Goal: Information Seeking & Learning: Learn about a topic

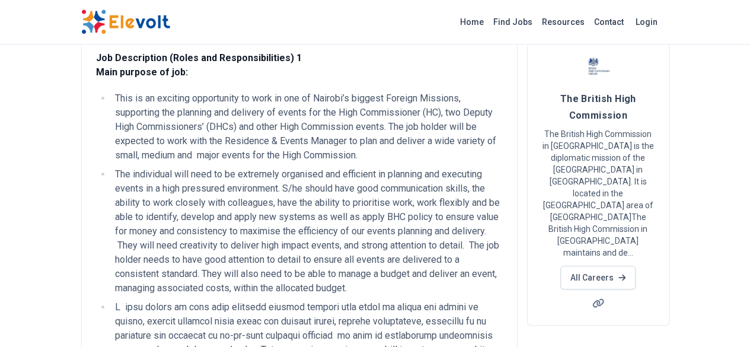
scroll to position [76, 0]
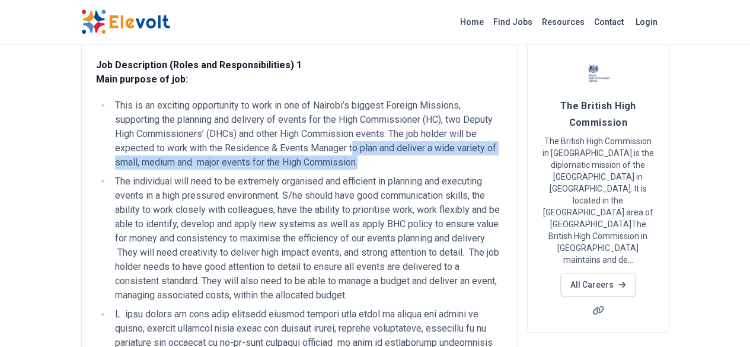
drag, startPoint x: 461, startPoint y: 137, endPoint x: 395, endPoint y: 144, distance: 66.8
click at [395, 144] on li "This is an exciting opportunity to work in one of Nairobi’s biggest Foreign Mis…" at bounding box center [306, 133] width 391 height 71
copy li "o plan and deliver a wide variety of small, medium and major events for the Hig…"
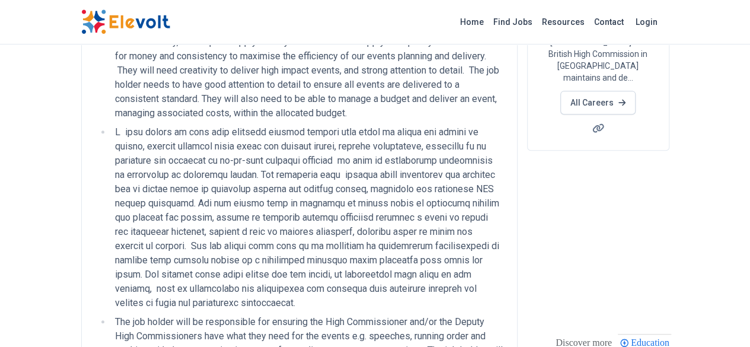
scroll to position [255, 0]
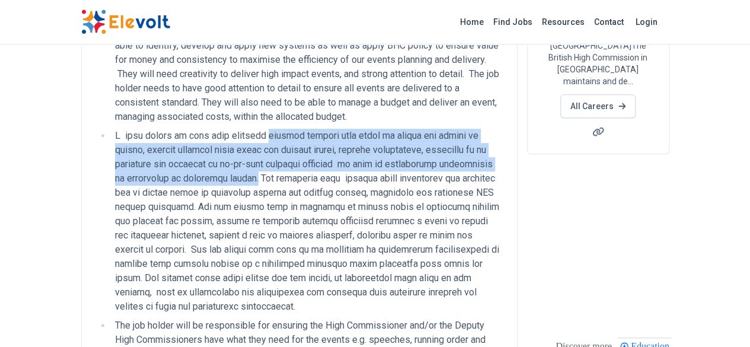
drag, startPoint x: 191, startPoint y: 93, endPoint x: 376, endPoint y: 127, distance: 188.1
click at [376, 129] on li at bounding box center [306, 221] width 391 height 185
copy li "working closely with teams to design the format of events, compile relevant gue…"
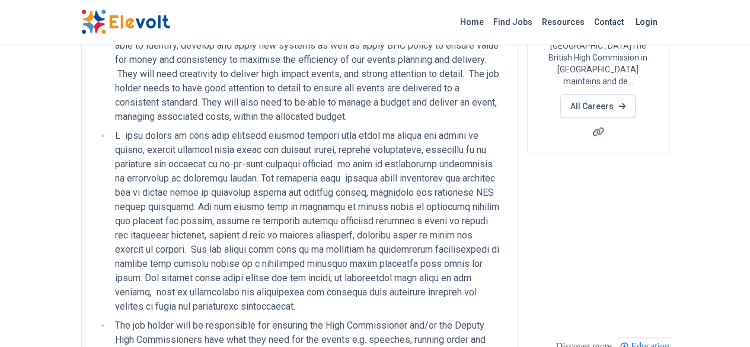
click at [478, 201] on li at bounding box center [306, 221] width 391 height 185
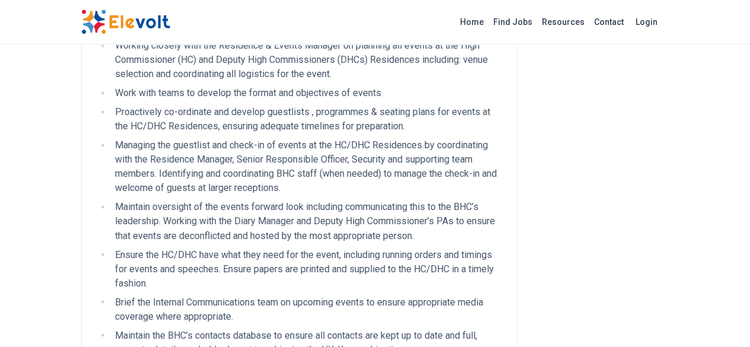
scroll to position [901, 0]
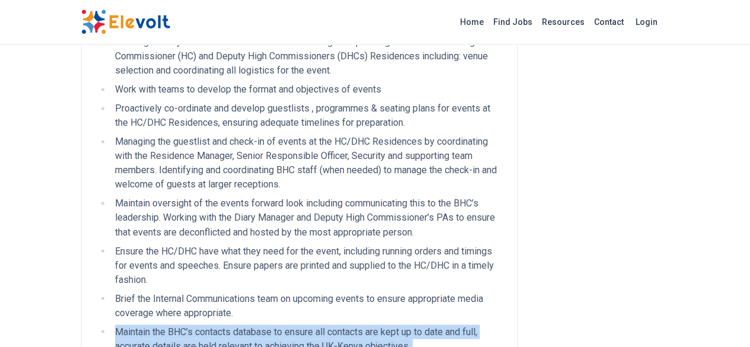
drag, startPoint x: 44, startPoint y: 162, endPoint x: 267, endPoint y: 193, distance: 224.9
click at [267, 193] on ul "Working closely with the Residence & Events Manager on planning all events at t…" at bounding box center [299, 265] width 407 height 460
copy ul "Maintain the BHC’s contacts database to ensure all contacts are kept up to date…"
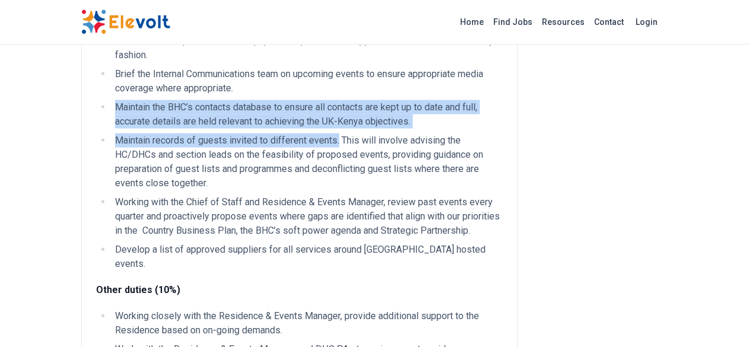
scroll to position [1128, 0]
